Goal: Task Accomplishment & Management: Manage account settings

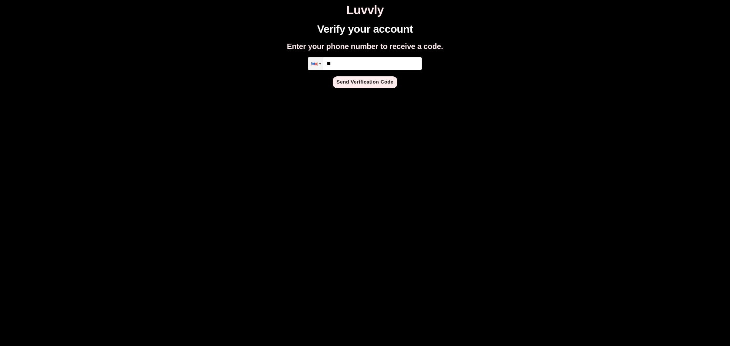
click at [355, 68] on input "**" at bounding box center [365, 63] width 114 height 13
type input "**********"
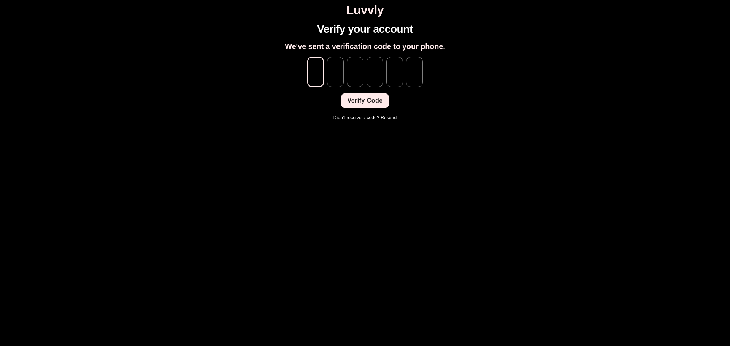
type input "*"
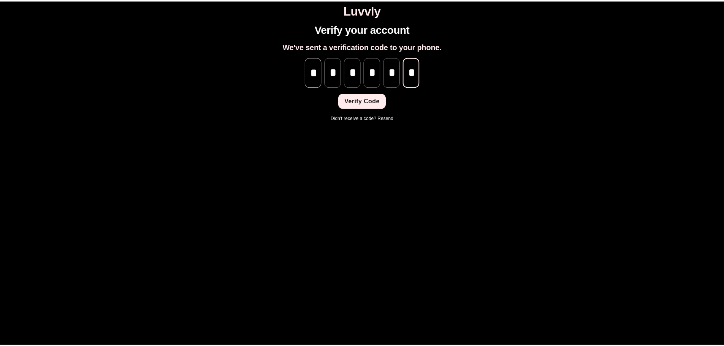
scroll to position [0, 0]
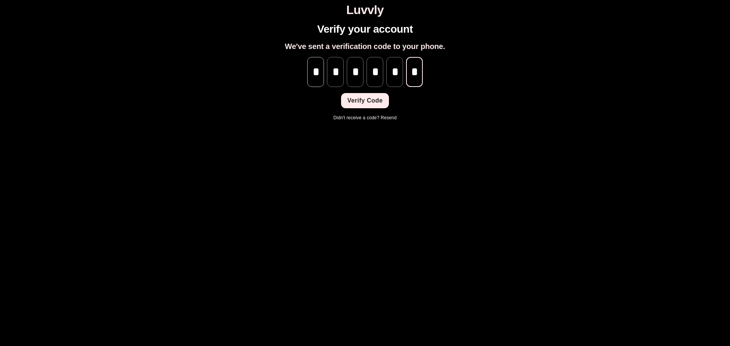
type input "*"
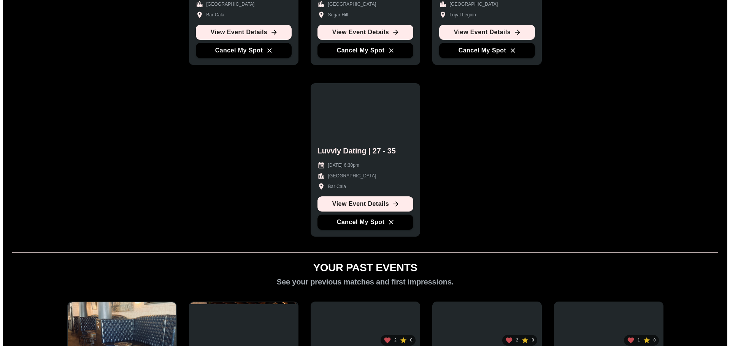
scroll to position [152, 0]
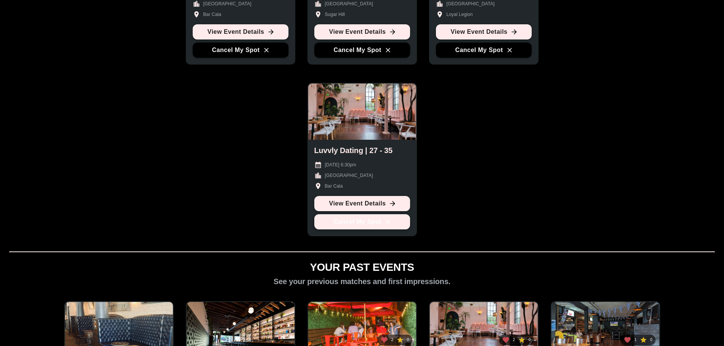
click at [359, 222] on button "Cancel My Spot" at bounding box center [362, 221] width 96 height 15
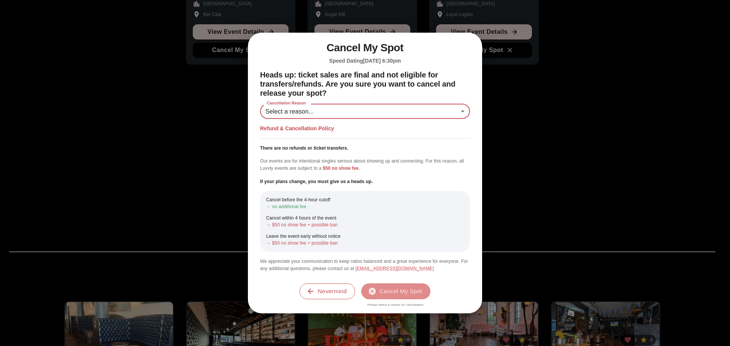
click at [336, 118] on body "Luvvly YOUR UPCOMING EVENTS Manage your attendance and see event details. Luvvl…" at bounding box center [365, 272] width 724 height 843
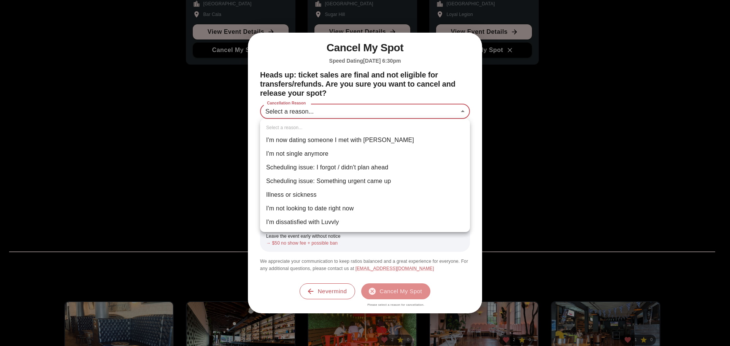
click at [356, 182] on li "Scheduling issue: Something urgent came up" at bounding box center [365, 181] width 210 height 14
type input "**********"
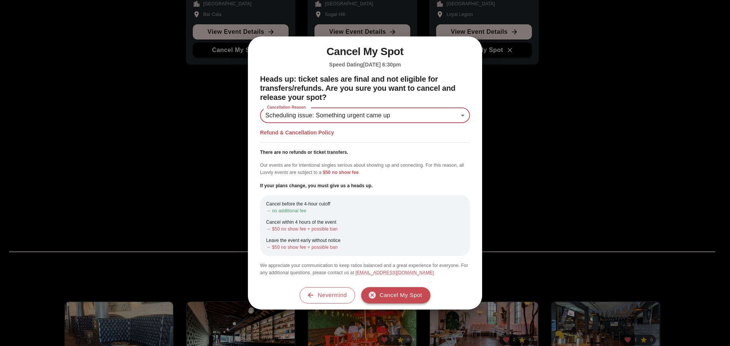
click at [388, 294] on button "Cancel My Spot" at bounding box center [395, 295] width 69 height 16
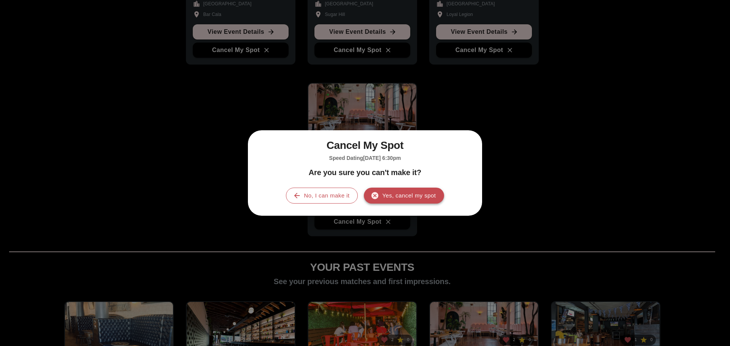
click at [409, 193] on button "Yes, cancel my spot" at bounding box center [404, 196] width 80 height 16
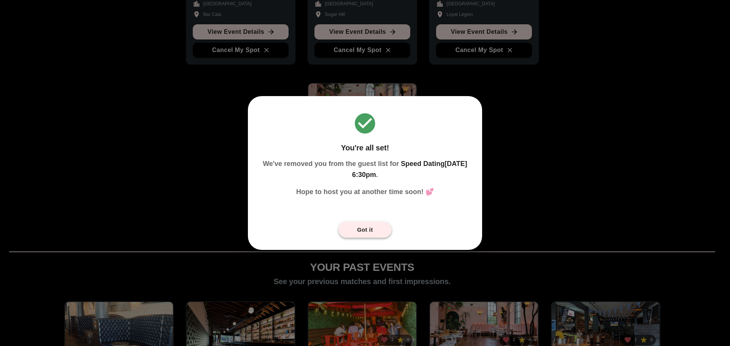
click at [370, 233] on button "Got it" at bounding box center [364, 230] width 53 height 16
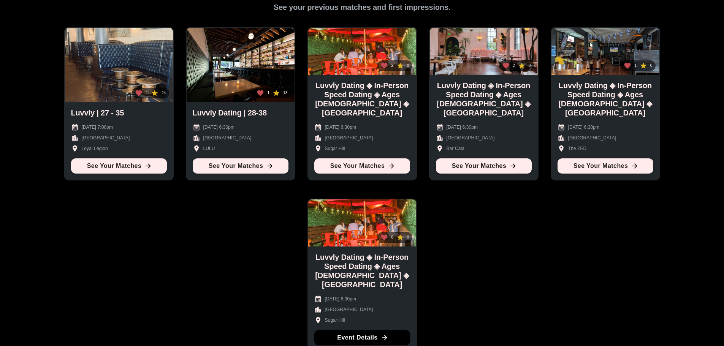
scroll to position [503, 0]
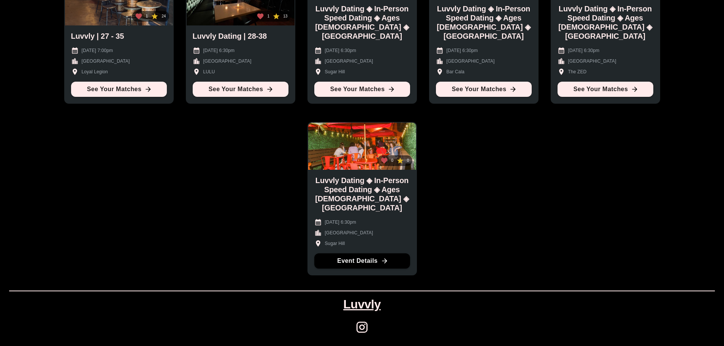
click at [361, 304] on link "Luvvly" at bounding box center [361, 305] width 37 height 14
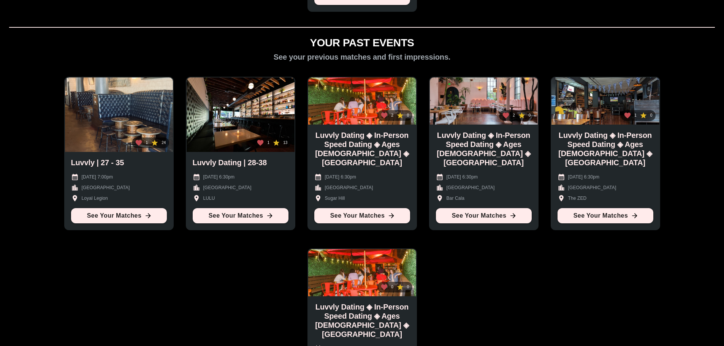
scroll to position [380, 0]
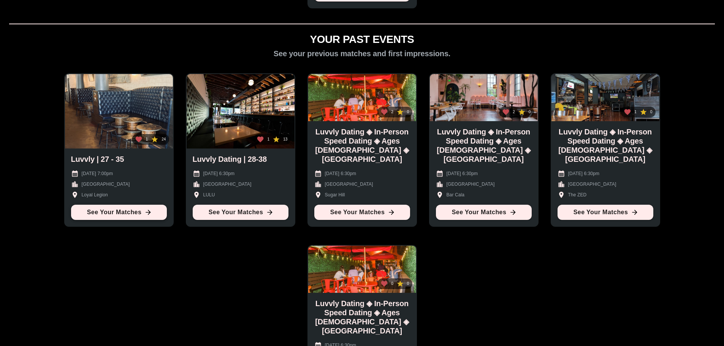
click at [99, 212] on link "See Your Matches" at bounding box center [119, 212] width 96 height 15
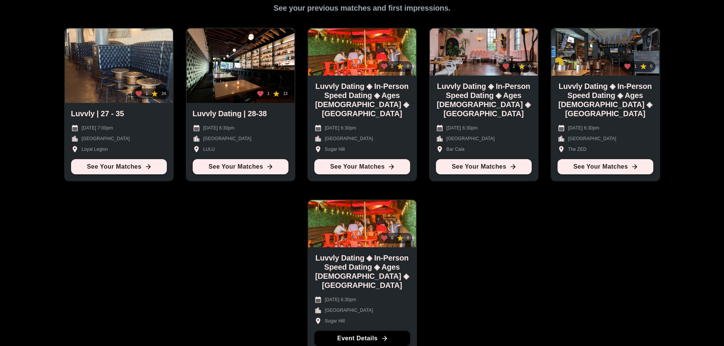
scroll to position [494, 0]
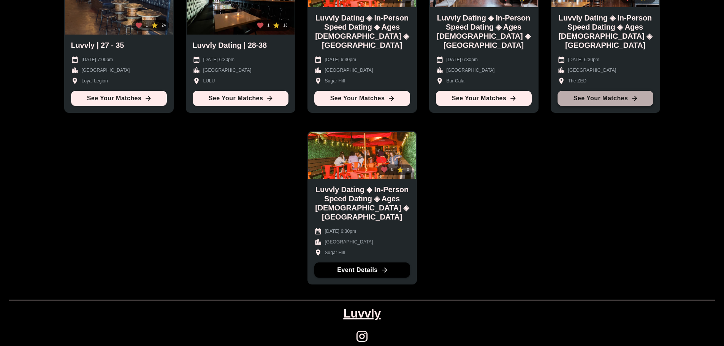
click at [584, 101] on link "See Your Matches" at bounding box center [605, 98] width 96 height 15
click at [484, 96] on link "See Your Matches" at bounding box center [484, 98] width 96 height 15
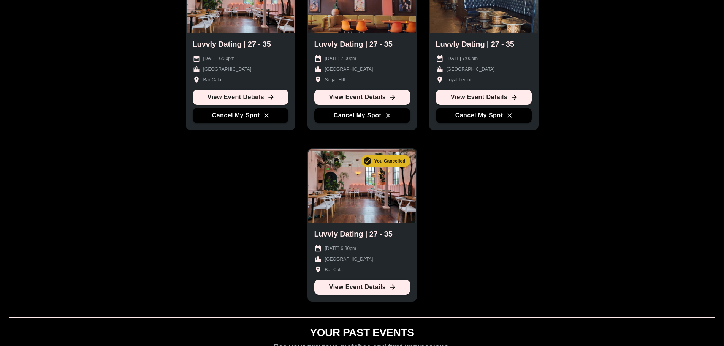
scroll to position [76, 0]
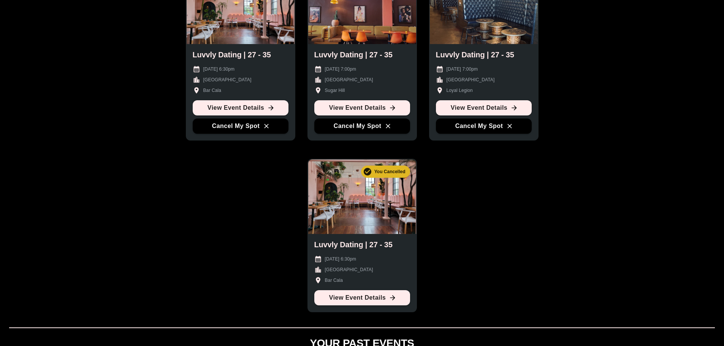
click at [379, 168] on div "You Cancelled" at bounding box center [385, 172] width 49 height 12
click at [370, 204] on div "You Cancelled" at bounding box center [362, 197] width 108 height 74
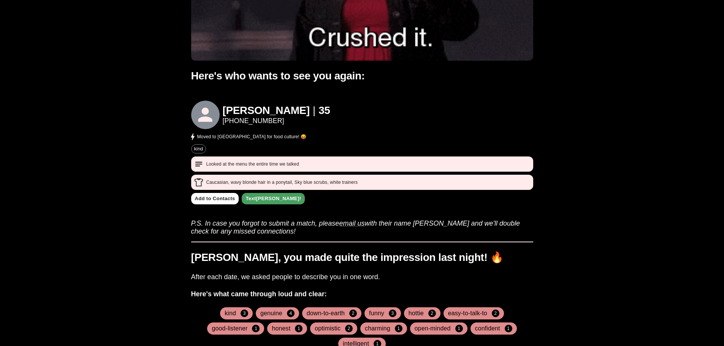
scroll to position [190, 0]
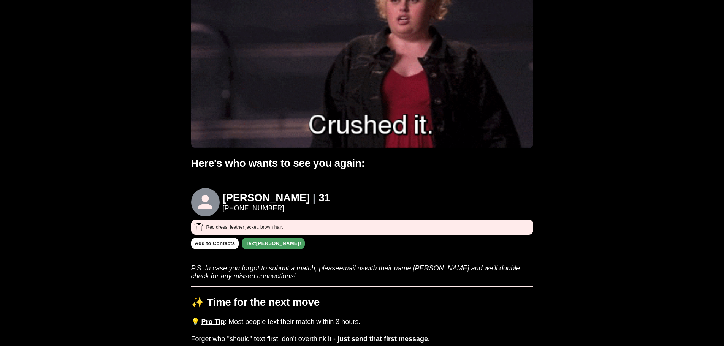
scroll to position [190, 0]
